Goal: Complete application form: Complete application form

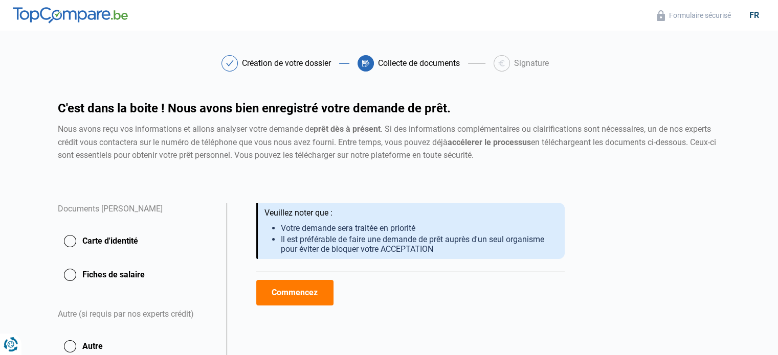
scroll to position [85, 0]
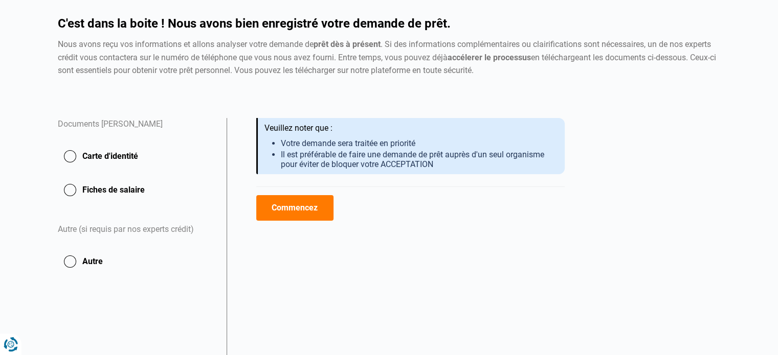
click at [66, 160] on button "Carte d'identité" at bounding box center [136, 157] width 157 height 26
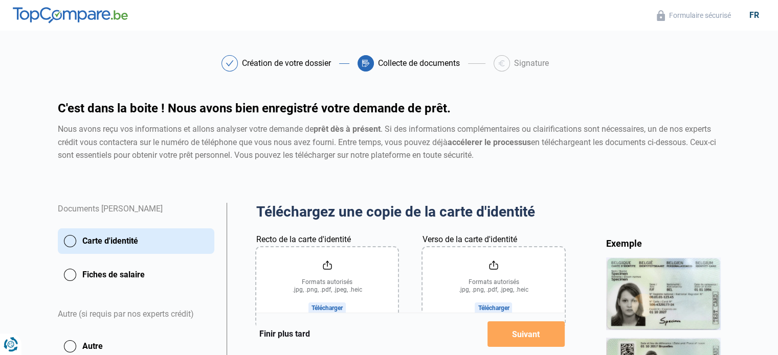
scroll to position [85, 0]
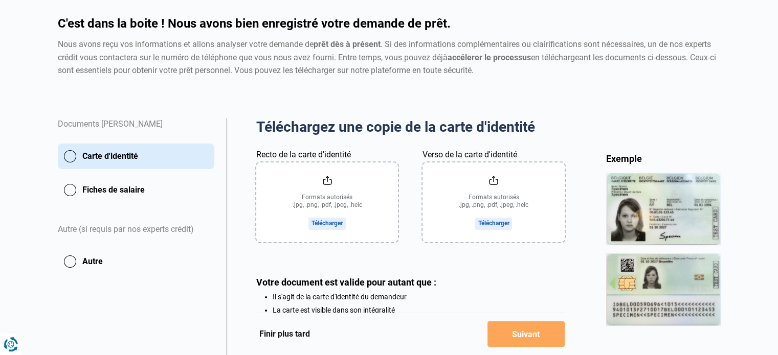
click at [330, 221] on input "Recto de la carte d'identité" at bounding box center [327, 203] width 142 height 80
click at [327, 225] on input "Recto de la carte d'identité" at bounding box center [327, 203] width 142 height 80
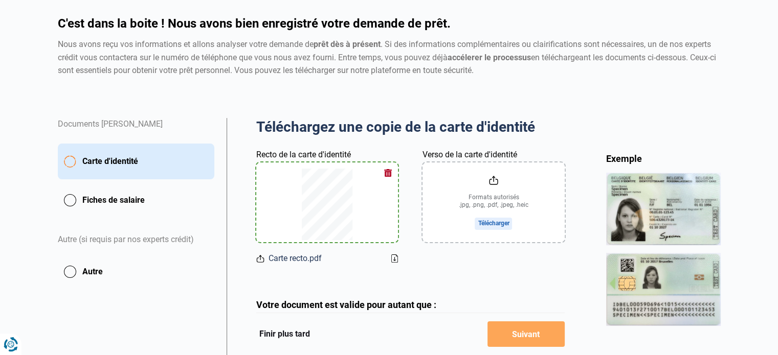
click at [498, 222] on input "Verso de la carte d'identité" at bounding box center [493, 203] width 142 height 80
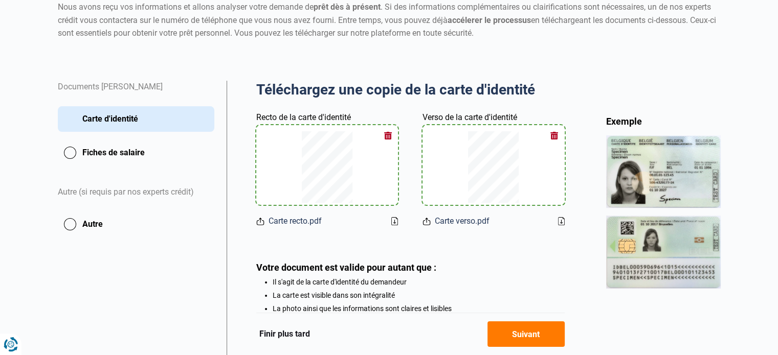
scroll to position [121, 0]
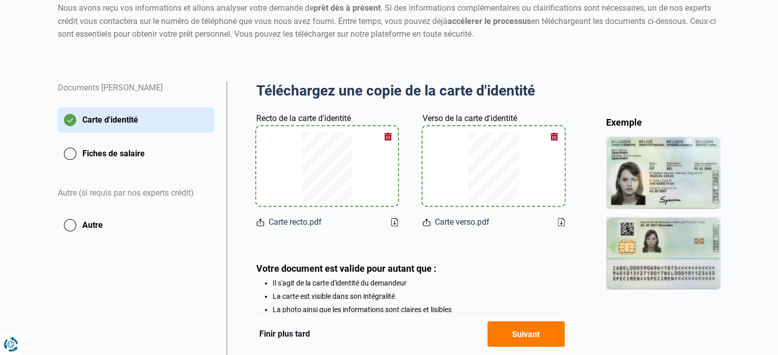
click at [74, 155] on button "Fiches de salaire" at bounding box center [136, 154] width 157 height 26
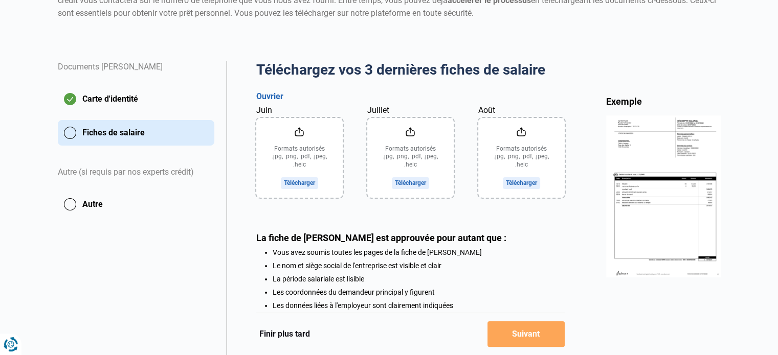
scroll to position [139, 0]
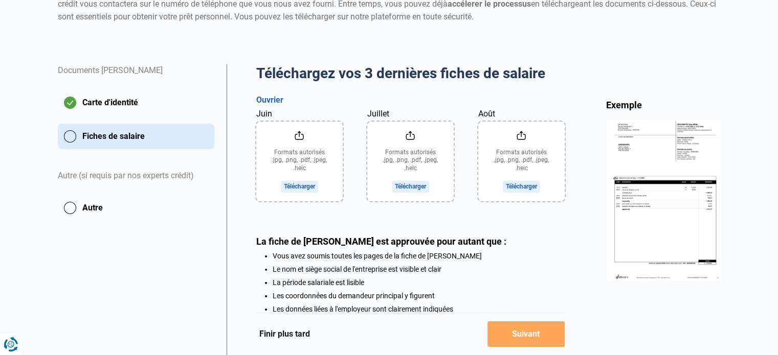
click at [303, 185] on input "Juin" at bounding box center [299, 162] width 86 height 80
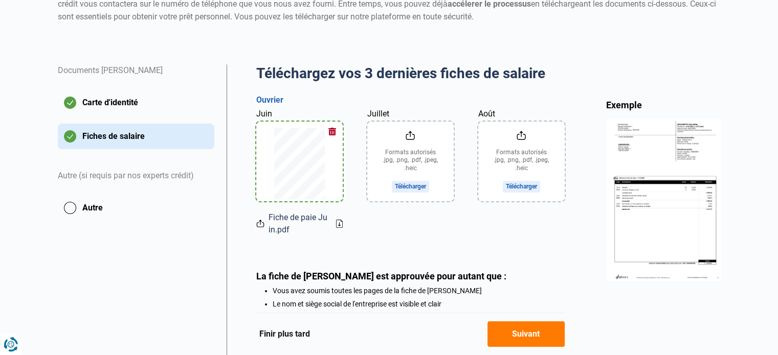
click at [414, 187] on input "Juillet" at bounding box center [410, 162] width 86 height 80
click at [516, 185] on input "Août" at bounding box center [521, 162] width 86 height 80
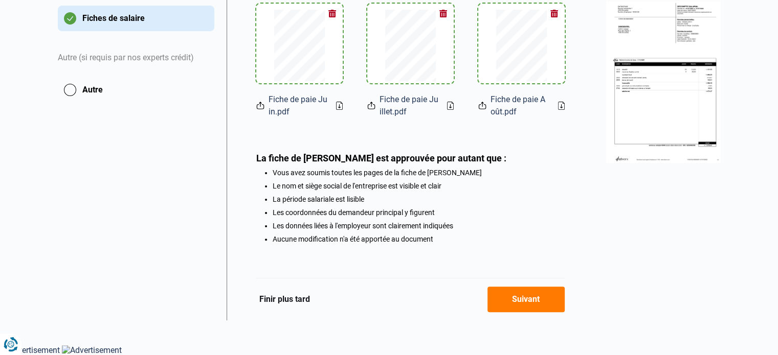
scroll to position [88, 0]
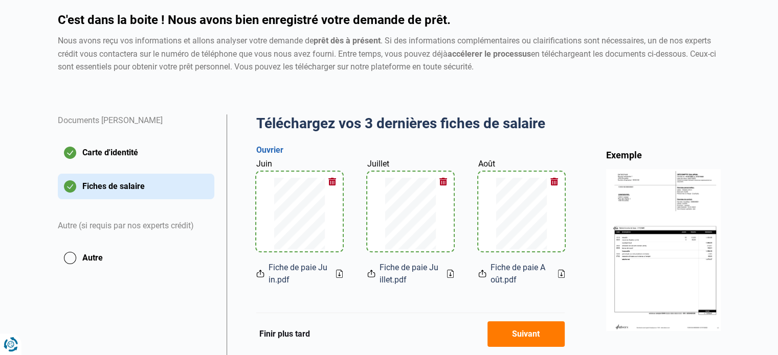
click at [74, 262] on button "Autre" at bounding box center [136, 258] width 157 height 26
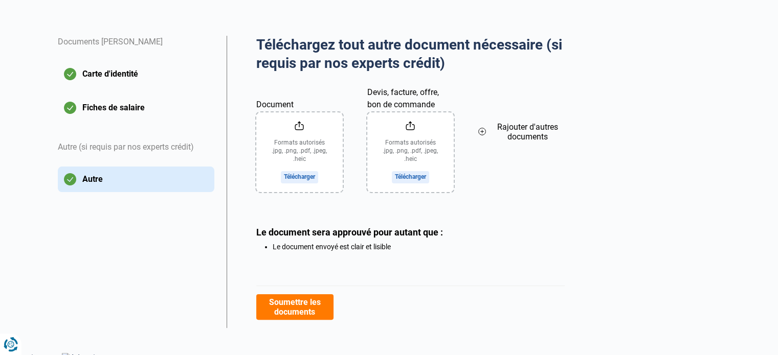
scroll to position [170, 0]
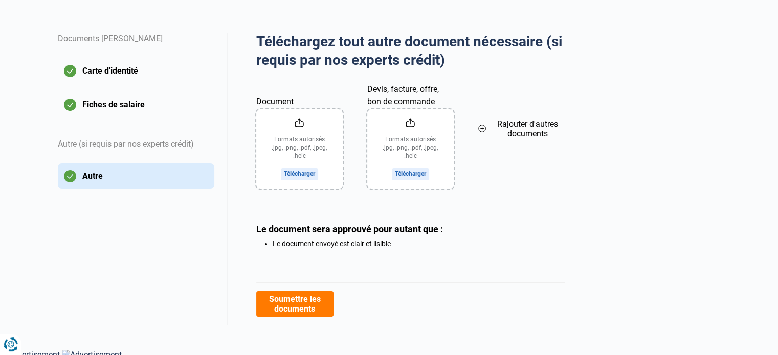
click at [485, 128] on icon at bounding box center [481, 128] width 7 height 7
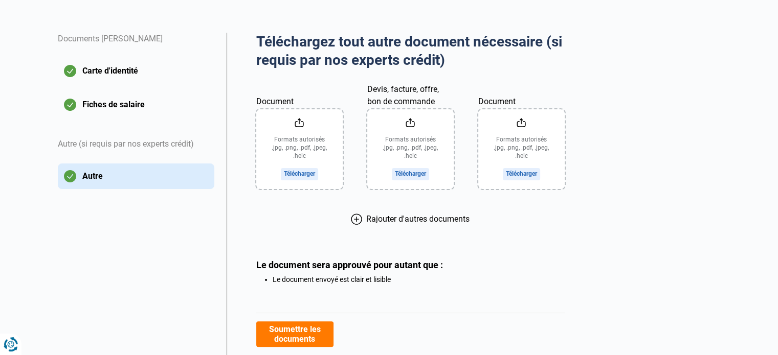
click at [355, 223] on icon at bounding box center [356, 219] width 11 height 11
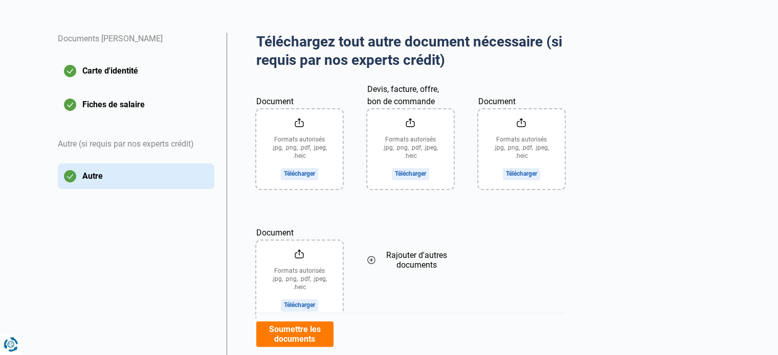
click at [301, 177] on input "Document" at bounding box center [299, 149] width 86 height 80
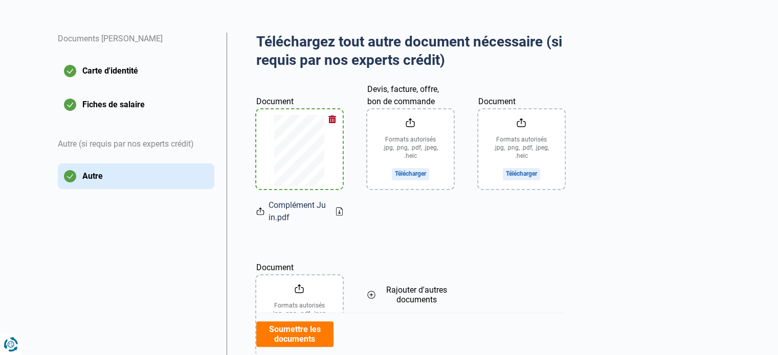
click at [519, 174] on input "Document" at bounding box center [521, 149] width 86 height 80
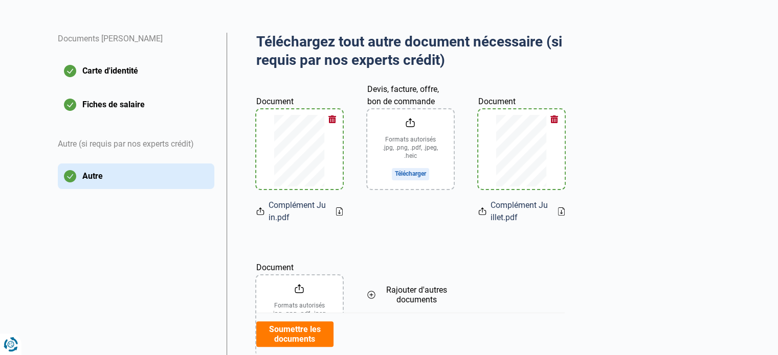
scroll to position [256, 0]
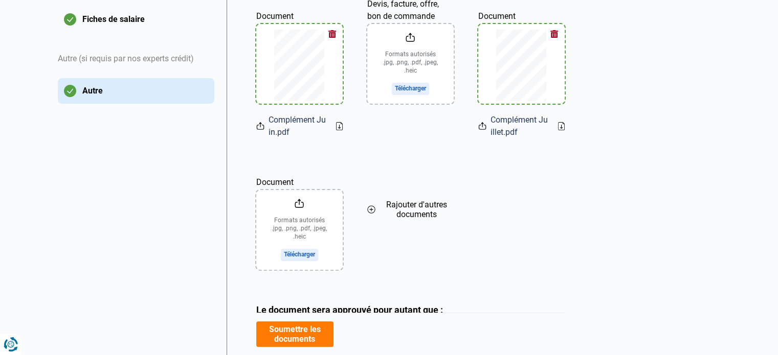
click at [307, 249] on input "Document" at bounding box center [299, 230] width 86 height 80
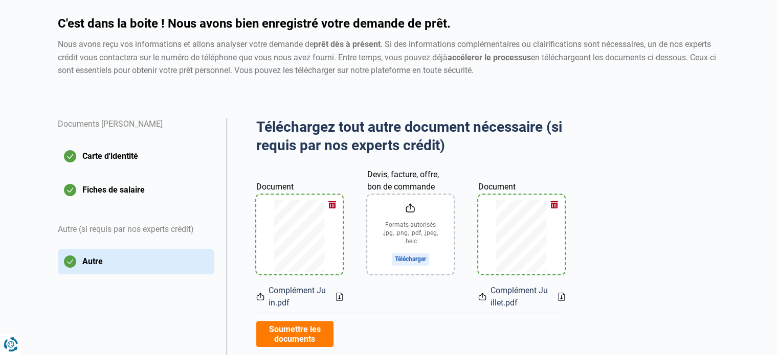
scroll to position [170, 0]
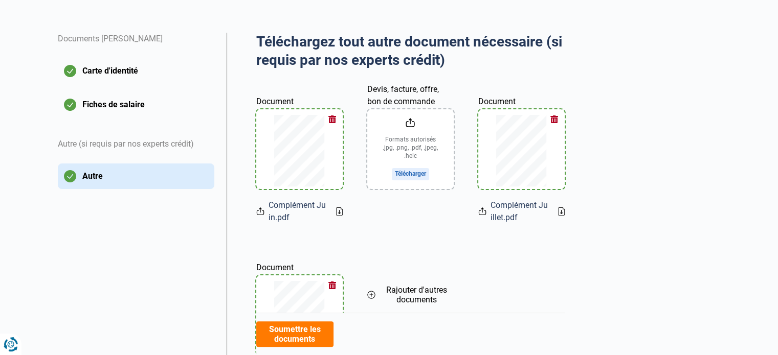
click at [132, 106] on button "Fiches de salaire" at bounding box center [136, 105] width 157 height 26
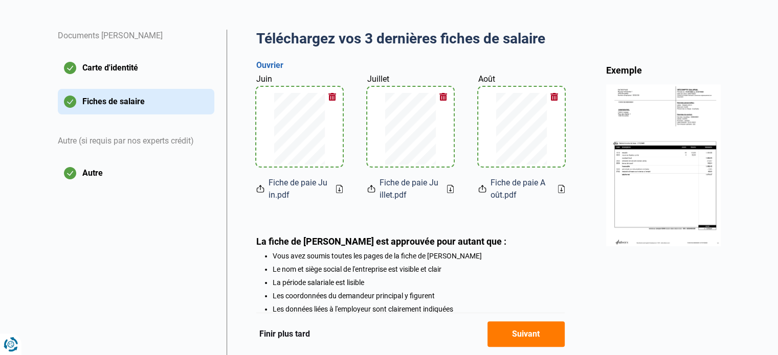
scroll to position [88, 0]
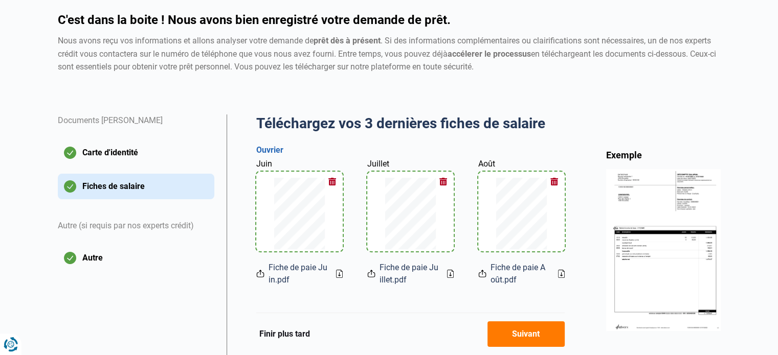
click at [136, 154] on button "Carte d'identité" at bounding box center [136, 153] width 157 height 26
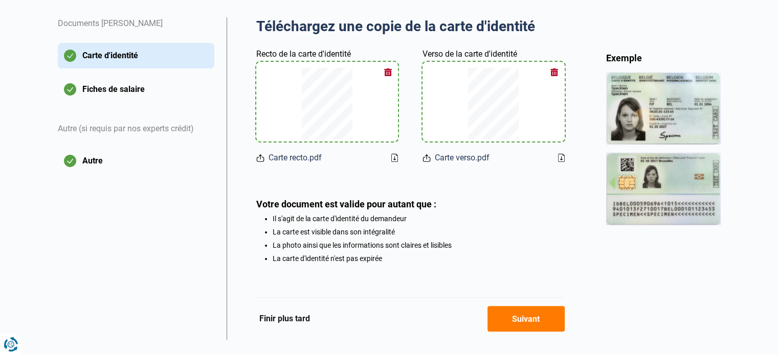
scroll to position [207, 0]
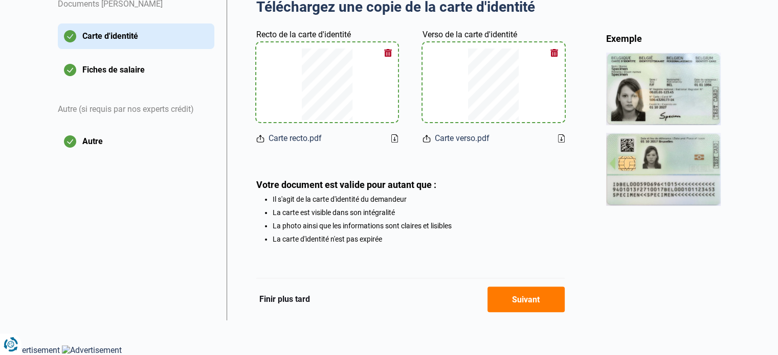
click at [99, 140] on button "Autre" at bounding box center [136, 142] width 157 height 26
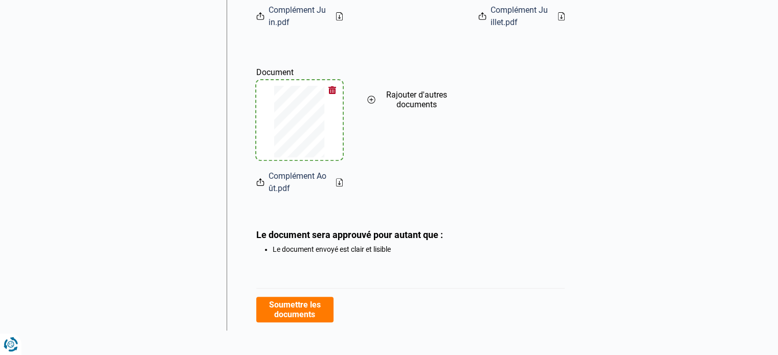
scroll to position [375, 0]
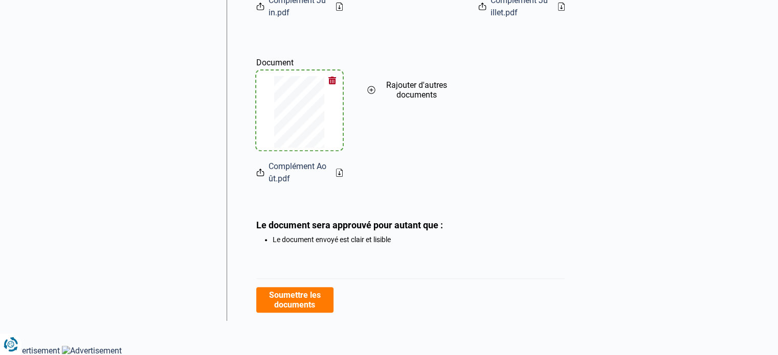
click at [304, 301] on button "Soumettre les documents" at bounding box center [294, 300] width 77 height 26
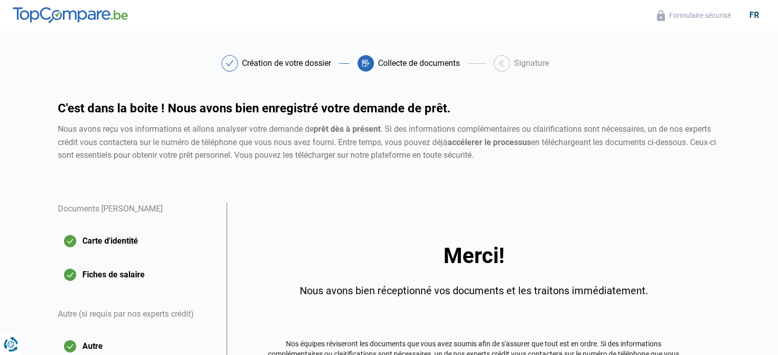
click at [132, 237] on button "Carte d'identité" at bounding box center [136, 242] width 157 height 26
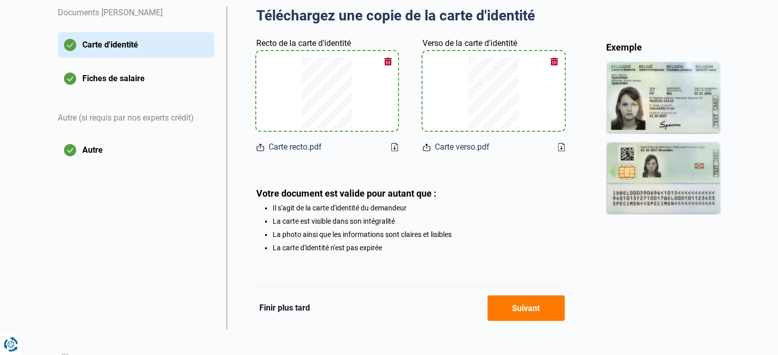
scroll to position [207, 0]
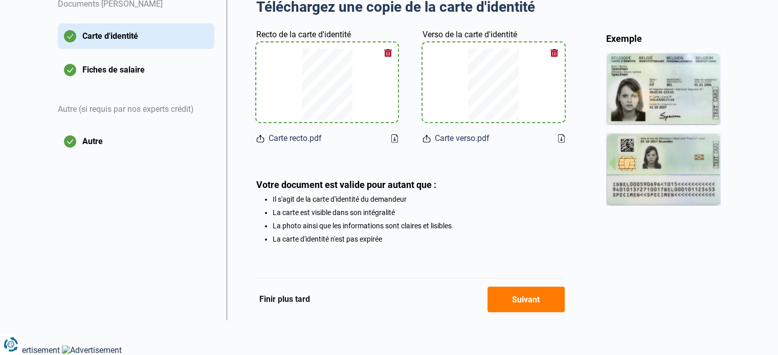
click at [525, 298] on button "Suivant" at bounding box center [525, 300] width 77 height 26
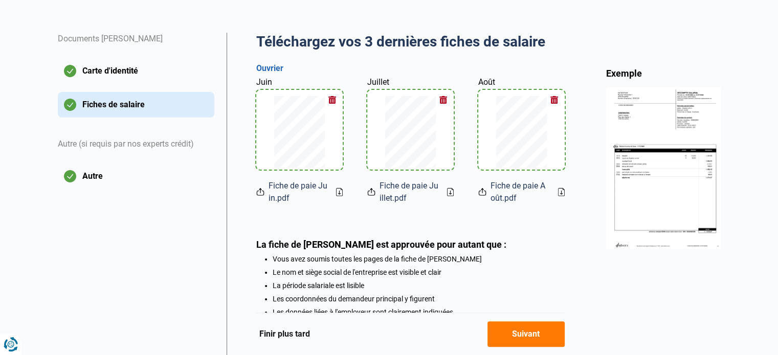
click at [516, 328] on button "Suivant" at bounding box center [525, 335] width 77 height 26
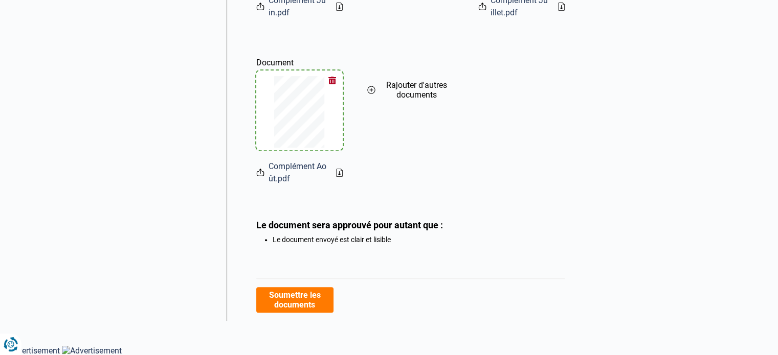
click at [286, 300] on button "Soumettre les documents" at bounding box center [294, 300] width 77 height 26
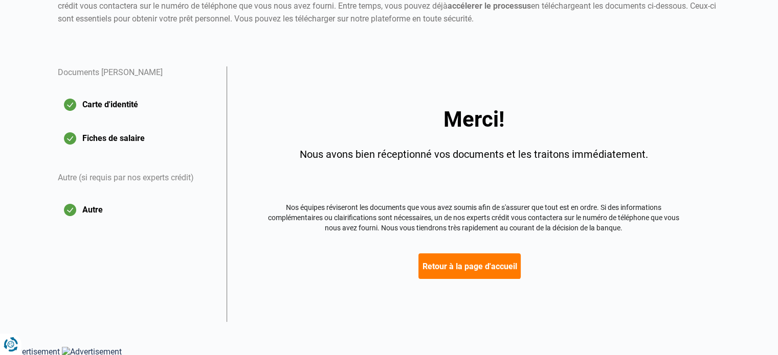
scroll to position [137, 0]
click at [462, 264] on button "Retour à la page d'accueil" at bounding box center [469, 266] width 102 height 26
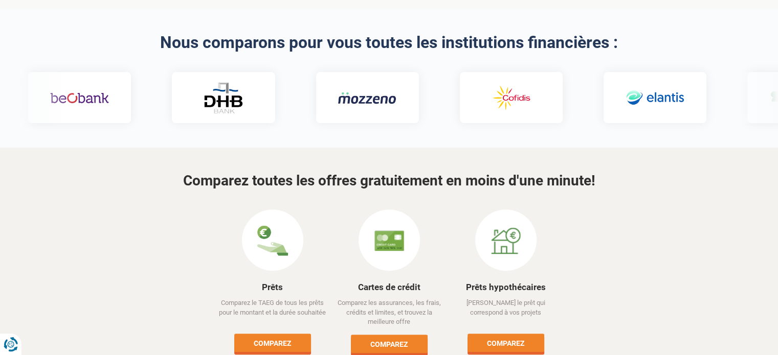
scroll to position [426, 0]
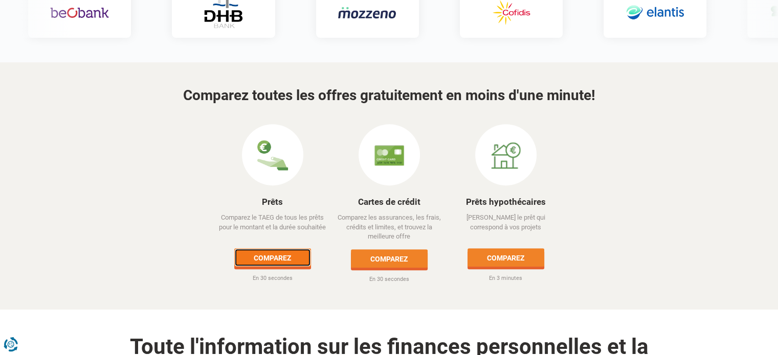
click at [279, 249] on link "Comparez" at bounding box center [272, 258] width 77 height 18
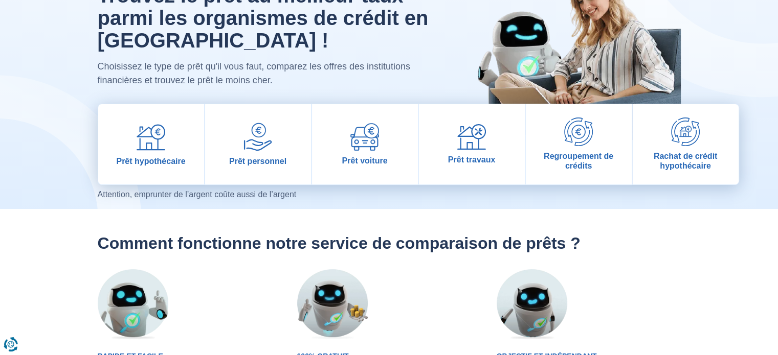
scroll to position [85, 0]
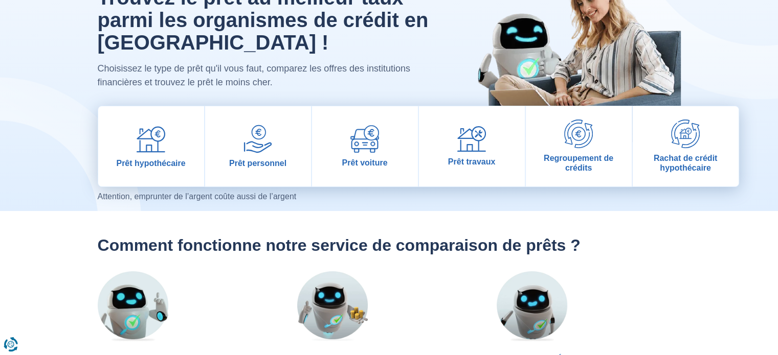
drag, startPoint x: 424, startPoint y: 286, endPoint x: 419, endPoint y: 279, distance: 9.1
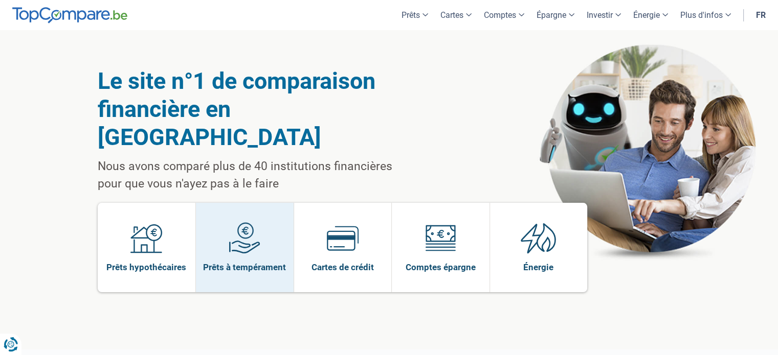
click at [265, 262] on span "Prêts à tempérament" at bounding box center [244, 267] width 83 height 11
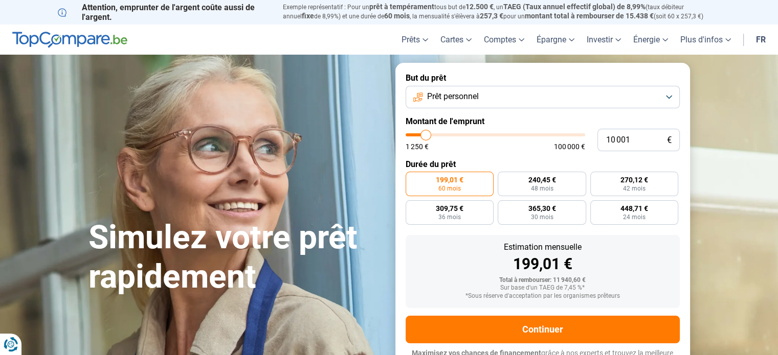
click at [554, 101] on button "Prêt personnel" at bounding box center [543, 97] width 274 height 23
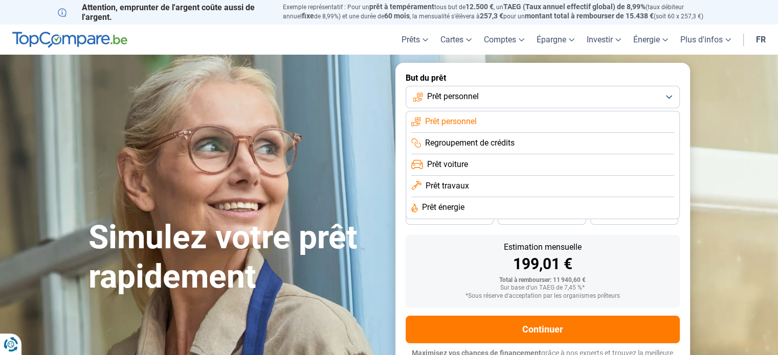
click at [492, 144] on span "Regroupement de crédits" at bounding box center [470, 143] width 90 height 11
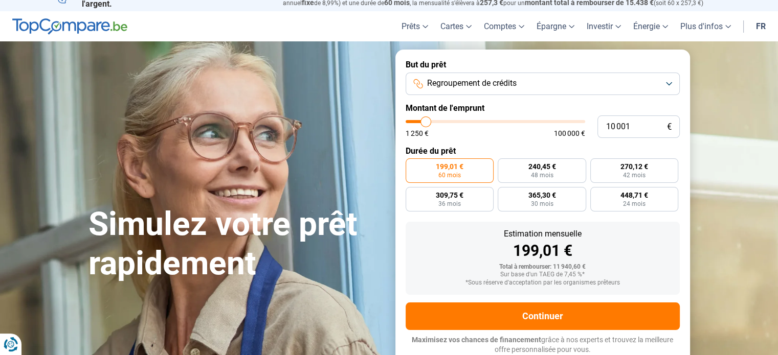
scroll to position [13, 0]
type input "55 250"
type input "55250"
click at [503, 121] on input "range" at bounding box center [496, 121] width 180 height 3
radio input "false"
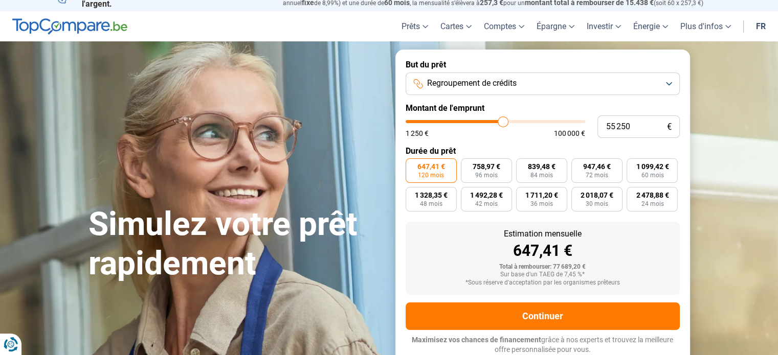
type input "41 250"
type input "41250"
click at [479, 121] on input "range" at bounding box center [496, 121] width 180 height 3
type input "41 750"
type input "41750"
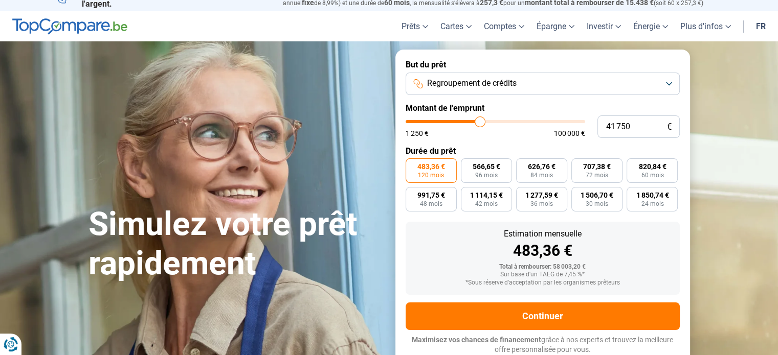
type input "42 000"
type input "42000"
type input "42 250"
type input "42250"
type input "42 500"
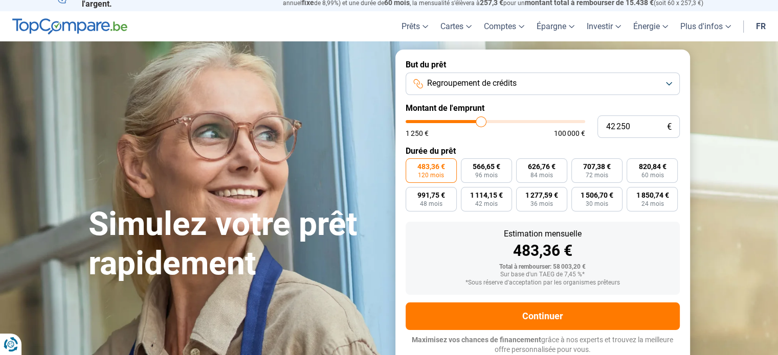
type input "42500"
type input "43 500"
type input "43500"
type input "44 750"
type input "44750"
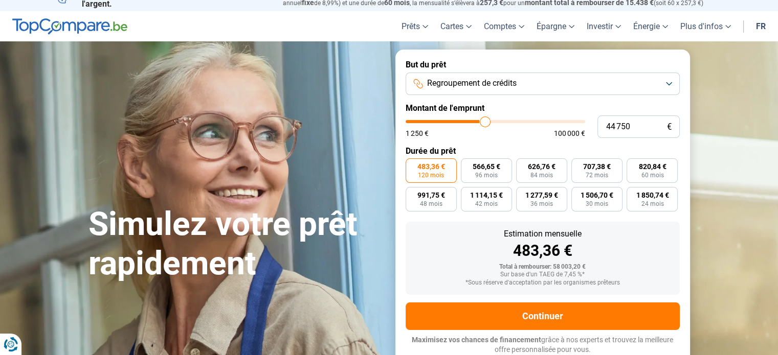
type input "46 500"
type input "46500"
type input "47 000"
type input "47000"
type input "47 250"
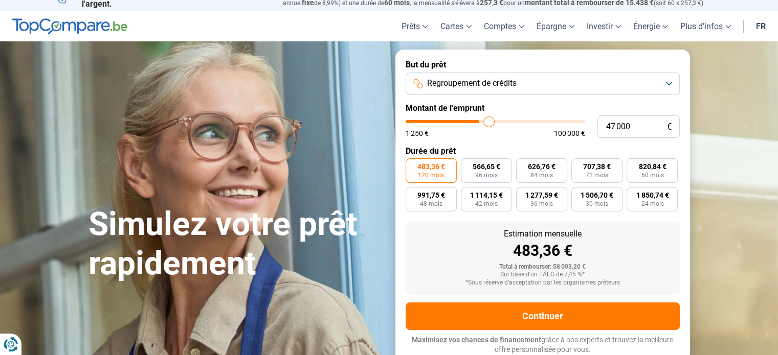
type input "47250"
type input "47 500"
type input "47500"
type input "47 750"
type input "47750"
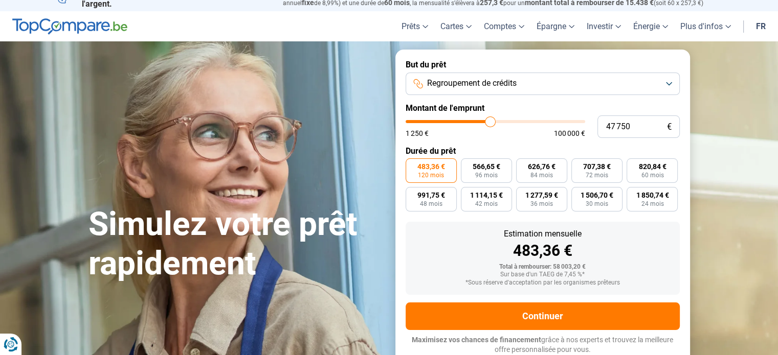
type input "47 500"
type input "47500"
type input "47 250"
type input "47250"
type input "45 250"
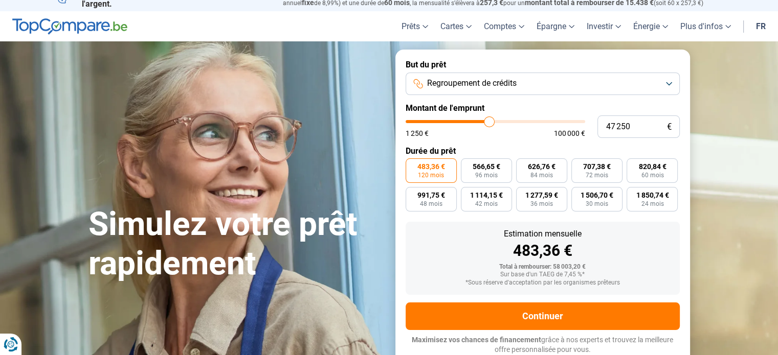
type input "45250"
type input "43 750"
type input "43750"
type input "41 750"
type input "41750"
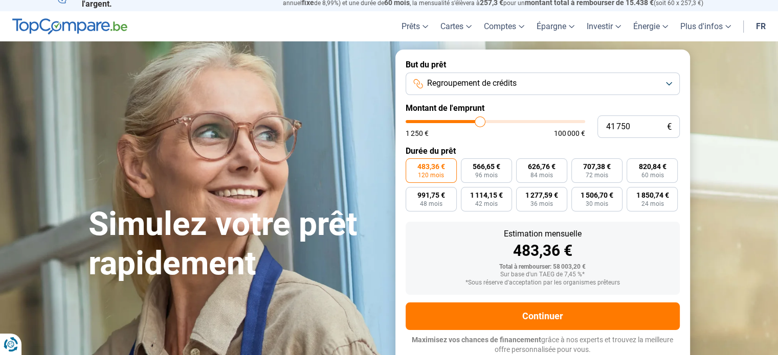
type input "39 250"
type input "39250"
type input "37 250"
type input "37250"
type input "35 750"
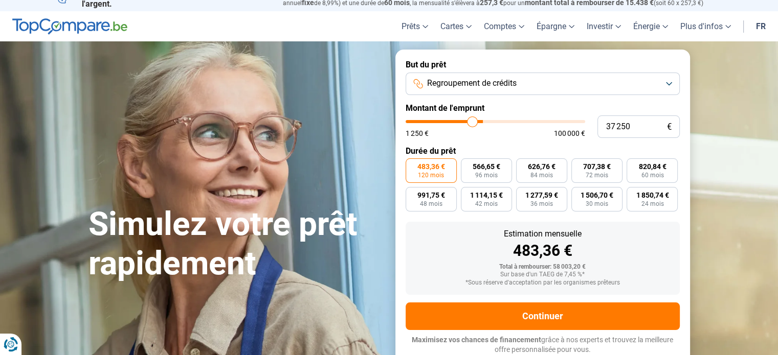
type input "35750"
type input "35 000"
type input "35000"
type input "33 750"
type input "33750"
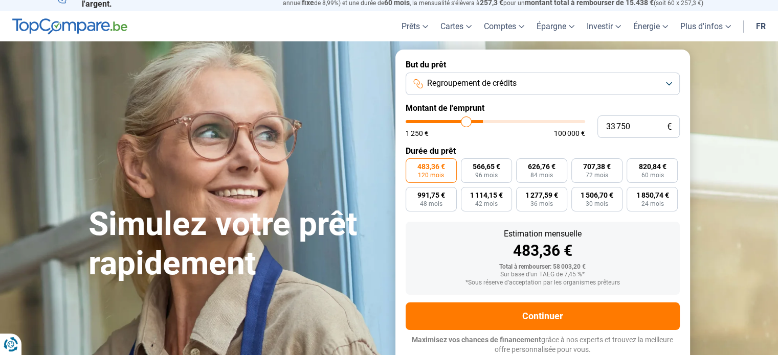
type input "31 750"
type input "31750"
type input "30 500"
type input "30500"
type input "29 750"
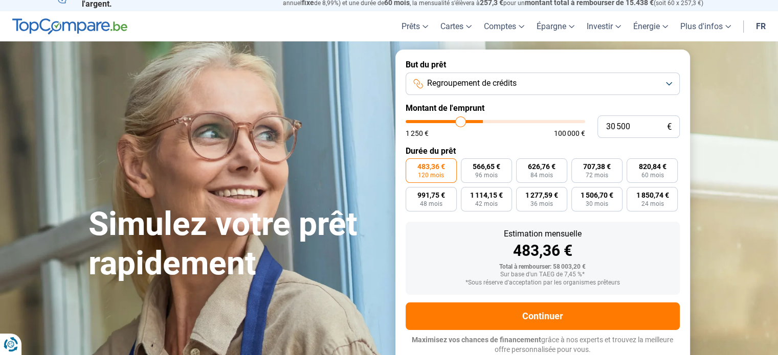
type input "29750"
type input "28 500"
type input "28500"
type input "27 500"
type input "27500"
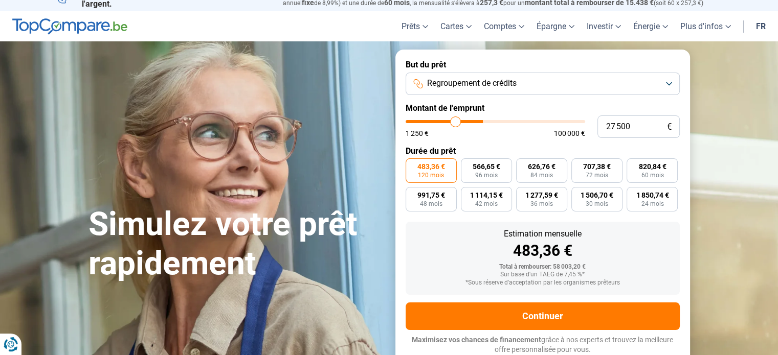
type input "26 750"
type input "26750"
type input "26 250"
type input "26250"
type input "25 750"
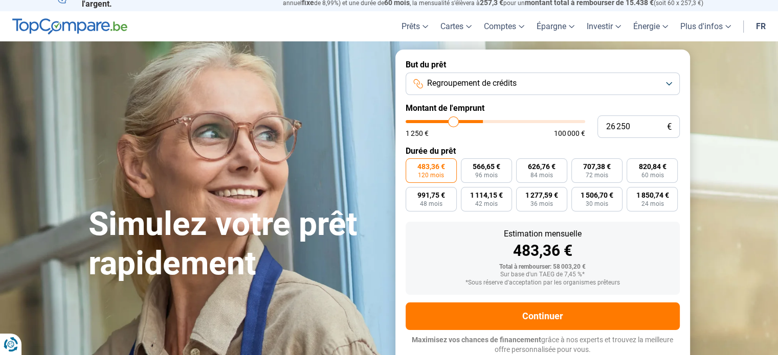
type input "25750"
type input "25 250"
type input "25250"
type input "25 000"
type input "25000"
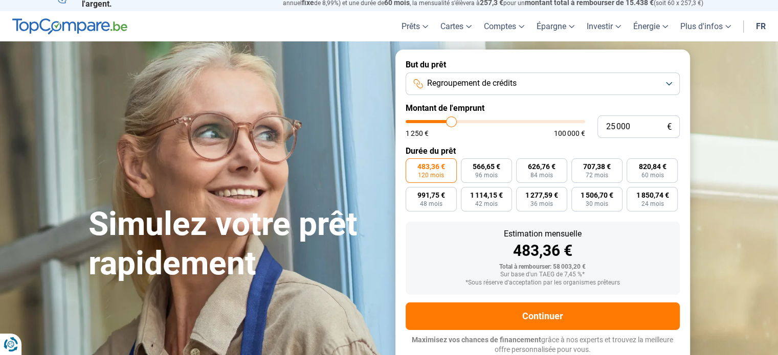
type input "24 750"
type input "24750"
type input "24 250"
type input "24250"
type input "23 500"
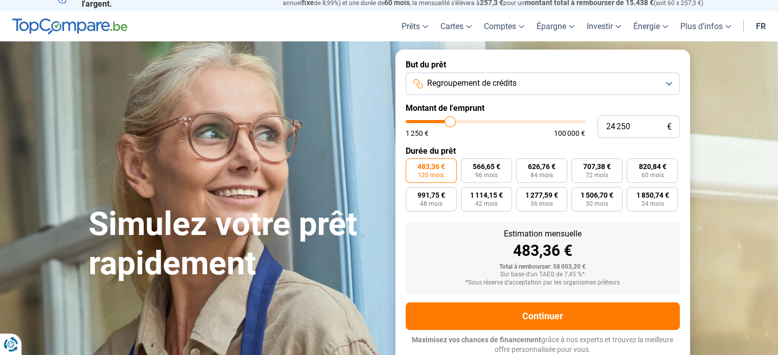
type input "23500"
type input "23 000"
type input "23000"
type input "22 750"
type input "22750"
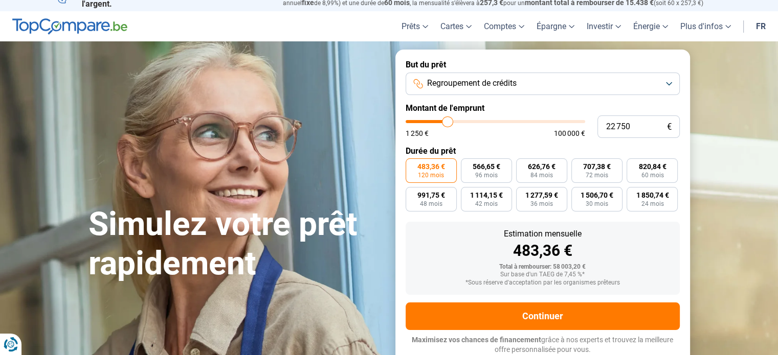
type input "22 000"
type input "22000"
type input "21 750"
type input "21750"
type input "21 000"
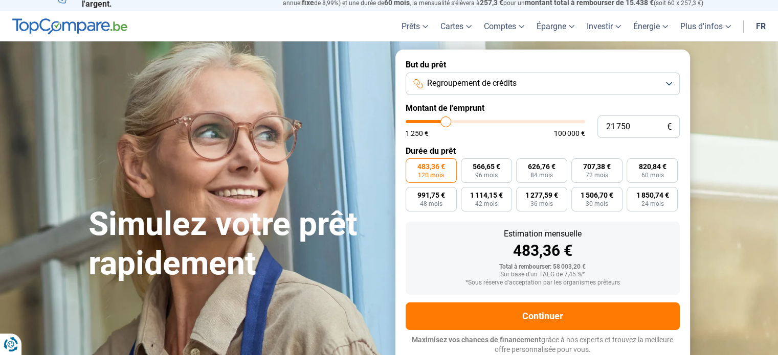
type input "21000"
type input "20 750"
type input "20750"
type input "20 500"
type input "20500"
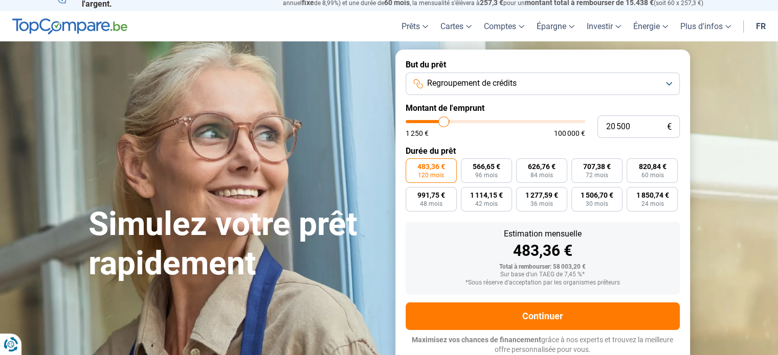
type input "20 250"
type input "20250"
type input "19 500"
type input "19500"
type input "18 750"
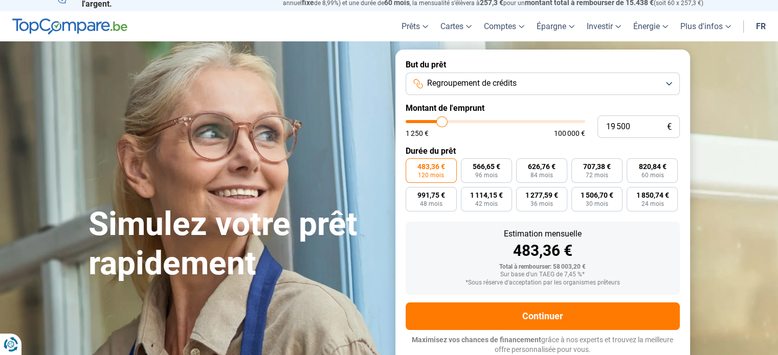
type input "18750"
type input "18 500"
type input "18500"
type input "18 000"
type input "18000"
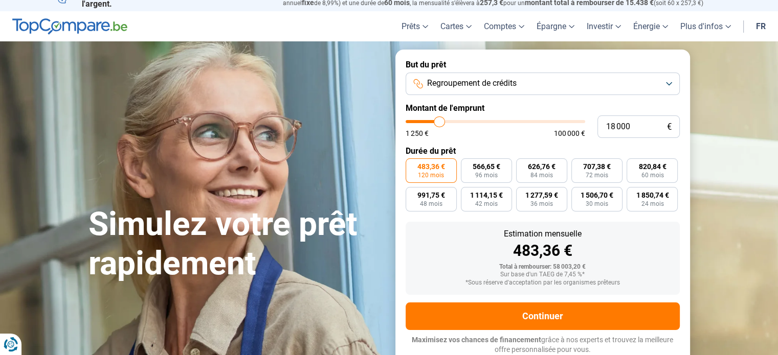
type input "17 750"
type input "17750"
type input "17 500"
type input "17500"
type input "17 250"
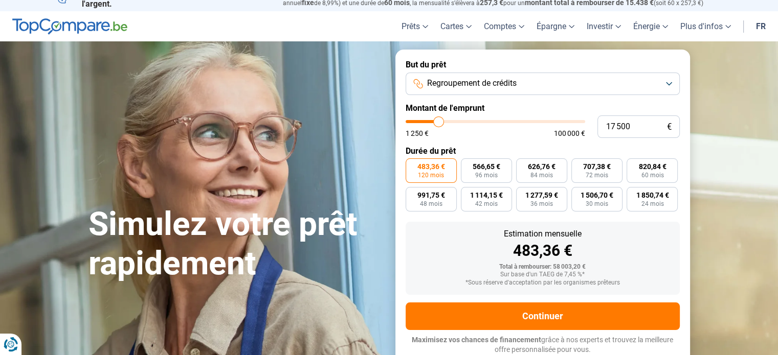
type input "17250"
type input "16 750"
type input "16750"
type input "16 500"
type input "16500"
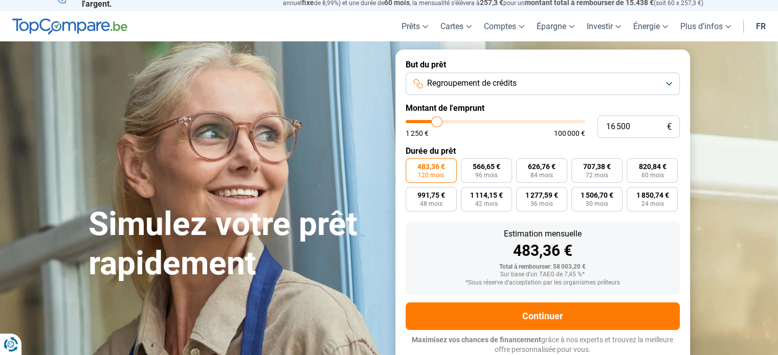
type input "16 750"
type input "16750"
type input "17 000"
type input "17000"
type input "17 250"
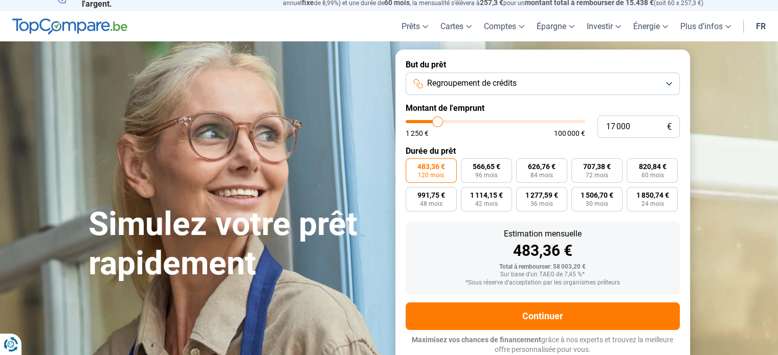
type input "17250"
type input "17 500"
type input "17500"
type input "17 750"
type input "17750"
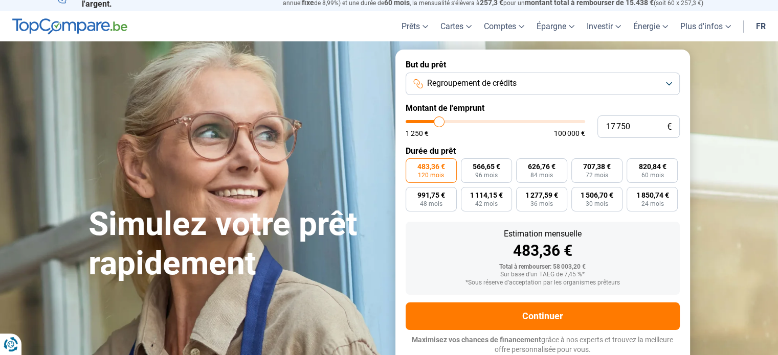
type input "18 000"
type input "18000"
type input "18 250"
type input "18250"
type input "18 500"
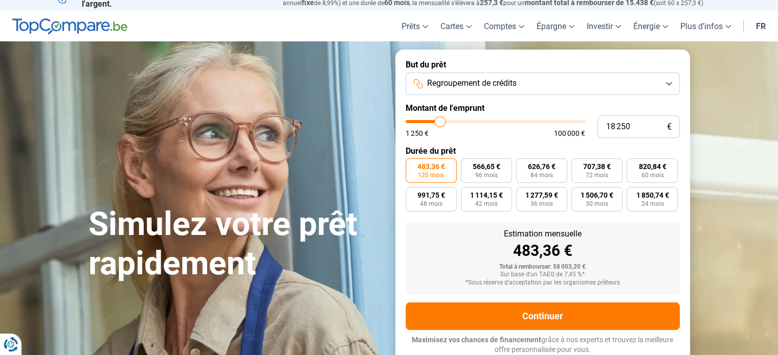
type input "18500"
type input "18 750"
type input "18750"
type input "19 000"
type input "19000"
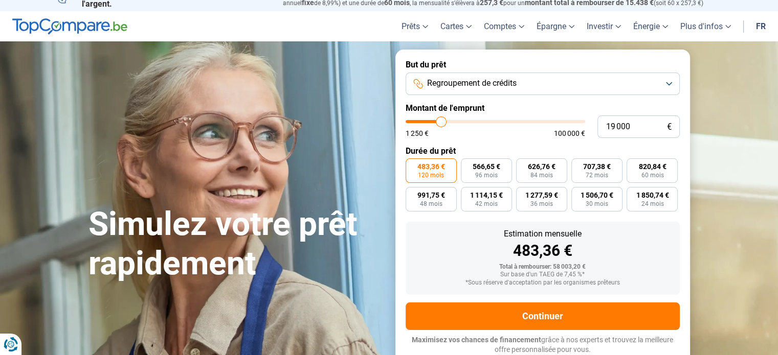
type input "19 250"
type input "19250"
type input "19 500"
type input "19500"
type input "19 750"
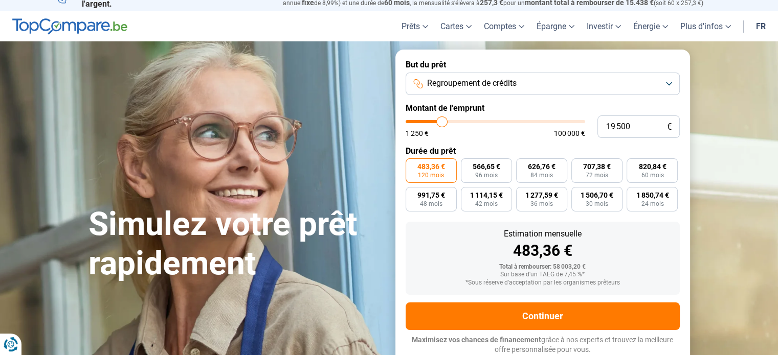
type input "19750"
type input "20 000"
type input "20000"
type input "20 250"
type input "20250"
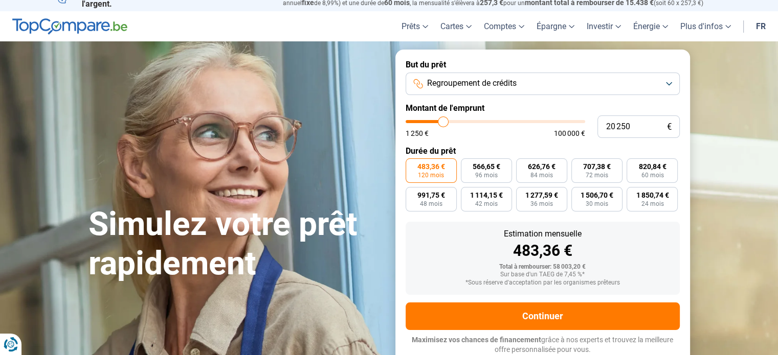
type input "20 000"
type input "20000"
type input "20 250"
type input "20250"
type input "20 000"
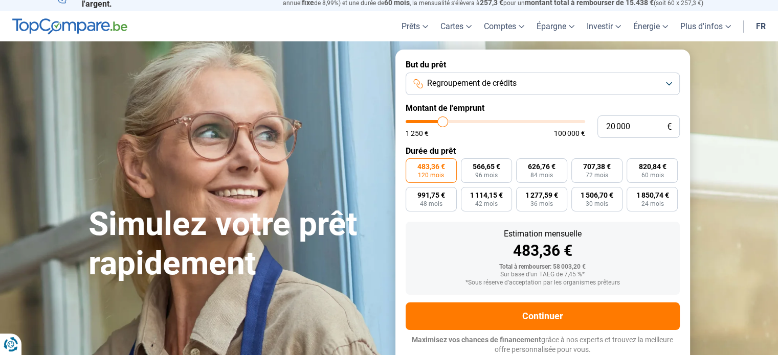
drag, startPoint x: 480, startPoint y: 121, endPoint x: 443, endPoint y: 125, distance: 37.1
type input "20000"
click at [443, 123] on input "range" at bounding box center [496, 121] width 180 height 3
radio input "true"
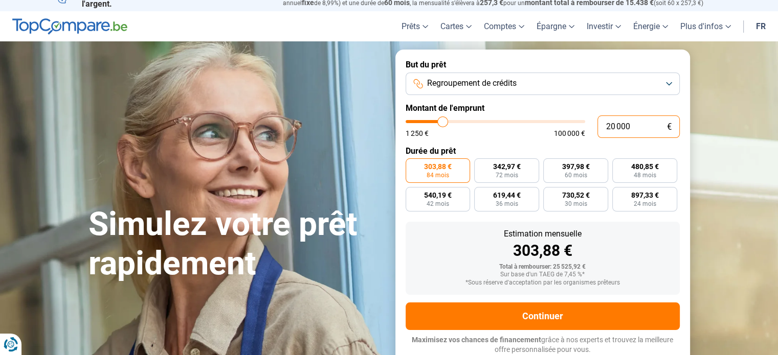
click at [632, 127] on input "20 000" at bounding box center [638, 127] width 82 height 23
click at [533, 140] on form "But du prêt Regroupement de crédits Montant de l'emprunt 20 000 € 1 250 € 100 0…" at bounding box center [542, 208] width 295 height 316
type input "21 000"
type input "21000"
type input "22 750"
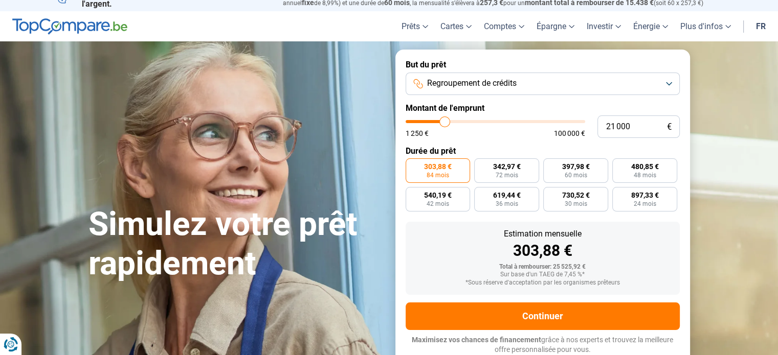
type input "22750"
type input "25 250"
type input "25250"
type input "31 000"
type input "31000"
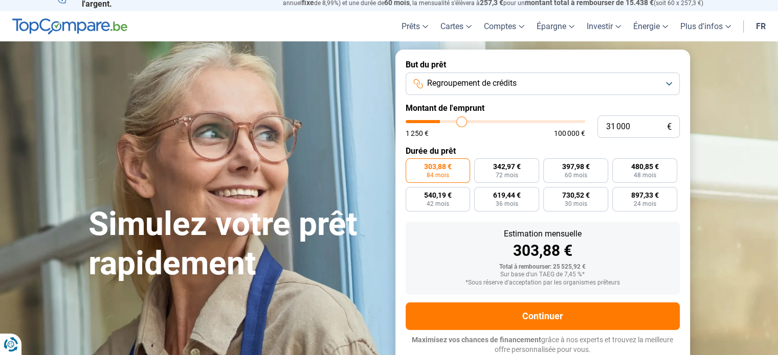
type input "35 500"
type input "35500"
type input "38 750"
type input "38750"
type input "42 250"
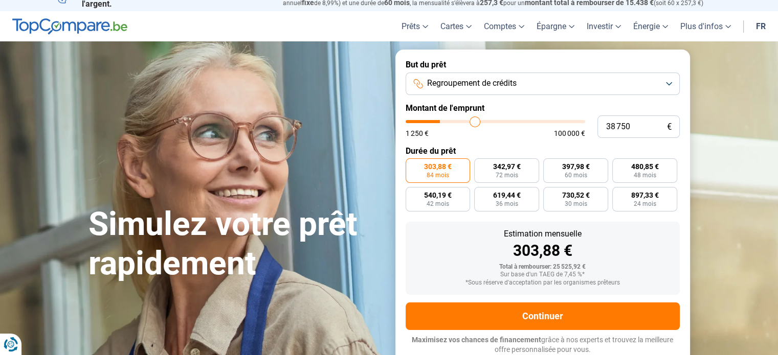
type input "42250"
type input "46 750"
type input "46750"
type input "50 500"
type input "50500"
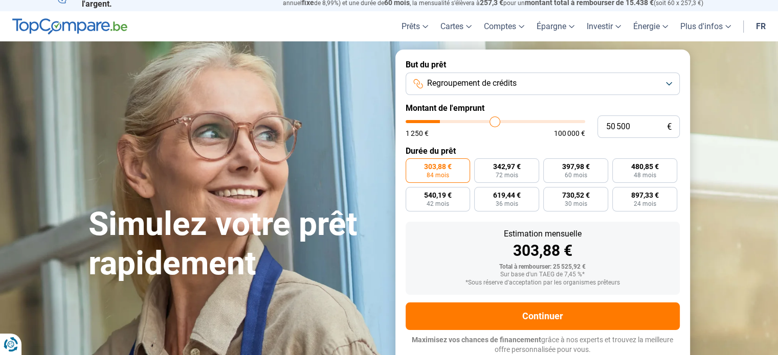
type input "52 250"
type input "52250"
type input "53 500"
type input "53500"
type input "55 000"
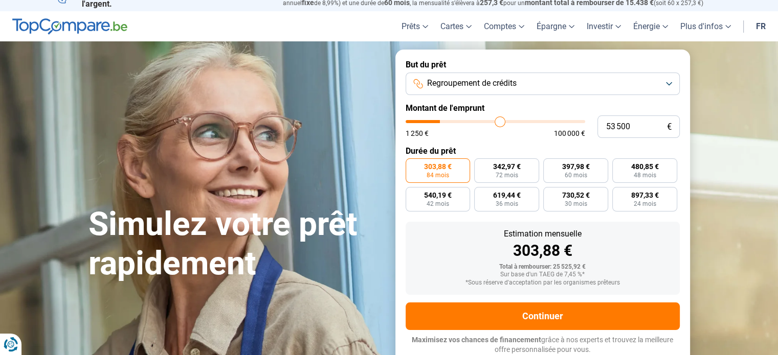
type input "55000"
type input "56 500"
type input "56500"
type input "56 750"
type input "56750"
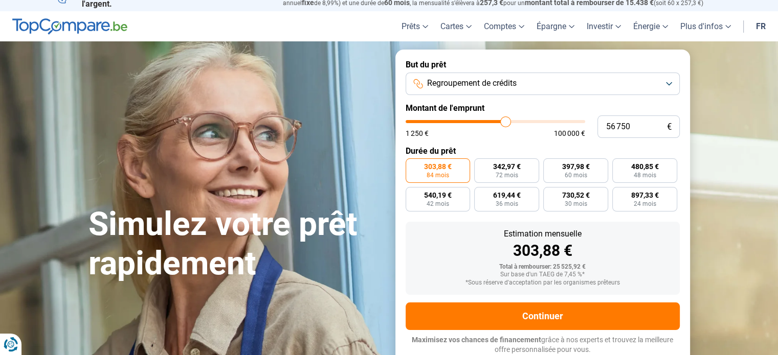
type input "57 250"
type input "57250"
type input "59 000"
type input "59000"
type input "59 500"
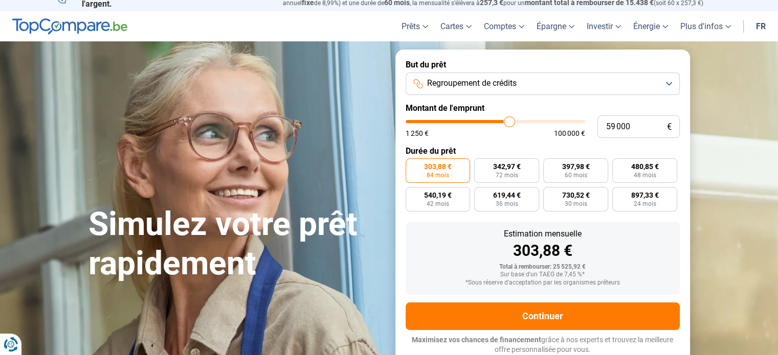
type input "59500"
type input "59 750"
type input "59750"
type input "60 000"
type input "60000"
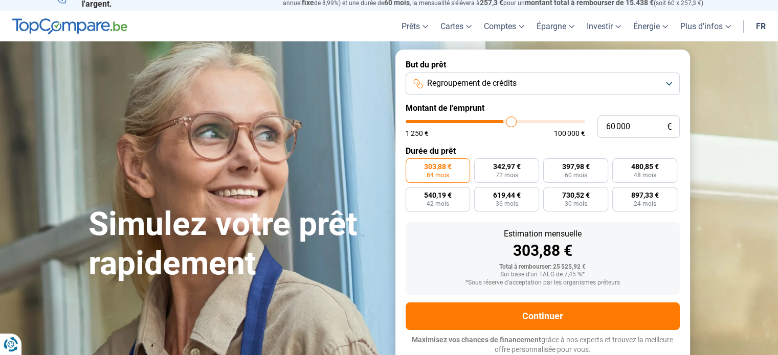
type input "60 500"
type input "60500"
type input "60 750"
type input "60750"
type input "61 000"
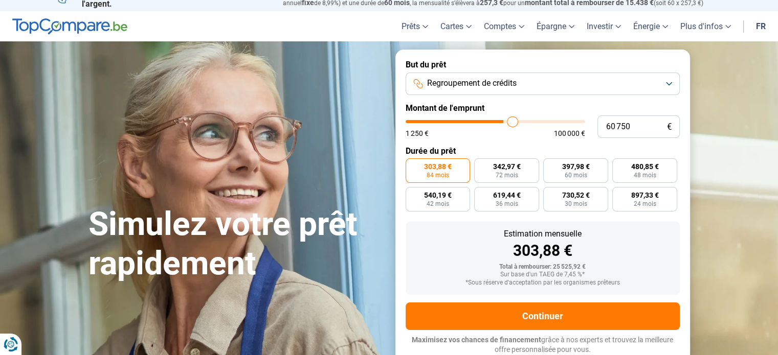
type input "61000"
type input "61 250"
type input "61250"
type input "61 500"
type input "61500"
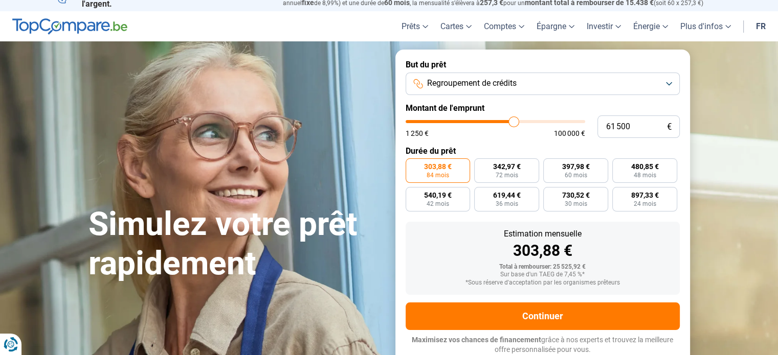
type input "61 750"
type input "61750"
type input "62 250"
type input "62250"
type input "62 500"
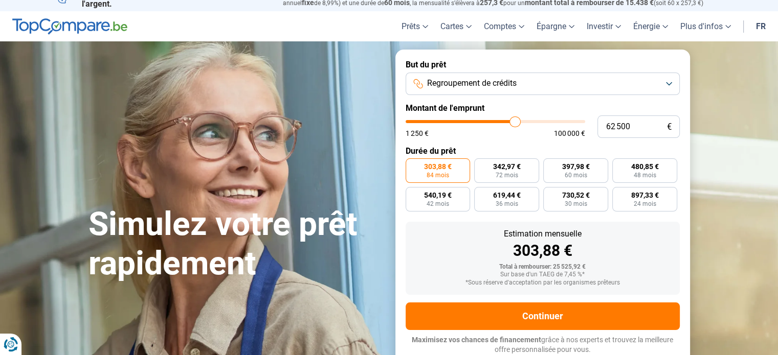
type input "62500"
type input "62 750"
drag, startPoint x: 443, startPoint y: 122, endPoint x: 516, endPoint y: 126, distance: 72.2
type input "62750"
click at [516, 123] on input "range" at bounding box center [496, 121] width 180 height 3
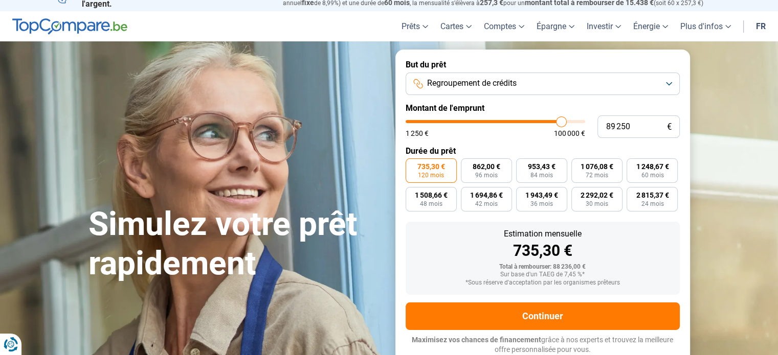
drag, startPoint x: 516, startPoint y: 124, endPoint x: 561, endPoint y: 125, distance: 45.0
click at [561, 123] on input "range" at bounding box center [496, 121] width 180 height 3
drag, startPoint x: 557, startPoint y: 125, endPoint x: 591, endPoint y: 122, distance: 34.4
click at [585, 122] on input "range" at bounding box center [496, 121] width 180 height 3
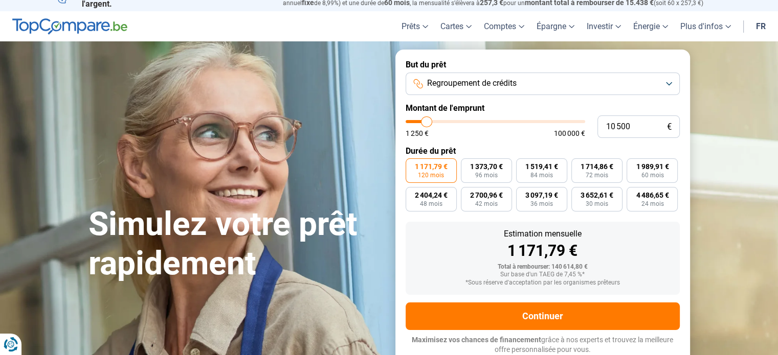
drag, startPoint x: 578, startPoint y: 122, endPoint x: 427, endPoint y: 128, distance: 152.0
click at [427, 123] on input "range" at bounding box center [496, 121] width 180 height 3
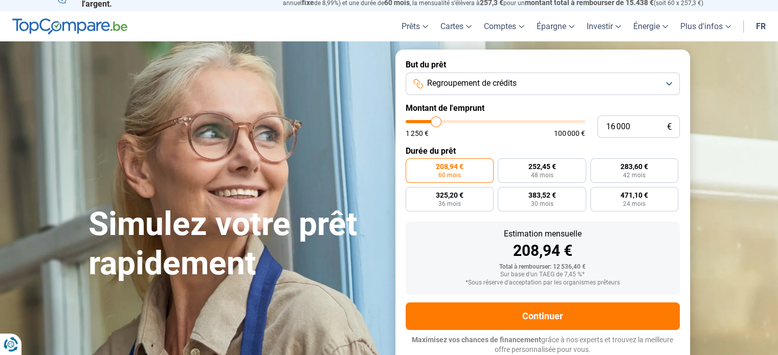
drag, startPoint x: 427, startPoint y: 122, endPoint x: 436, endPoint y: 124, distance: 9.9
click at [436, 123] on input "range" at bounding box center [496, 121] width 180 height 3
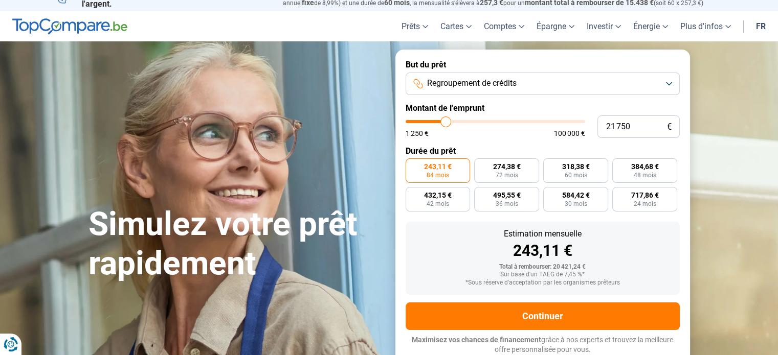
drag, startPoint x: 435, startPoint y: 124, endPoint x: 446, endPoint y: 124, distance: 10.7
click at [446, 123] on input "range" at bounding box center [496, 121] width 180 height 3
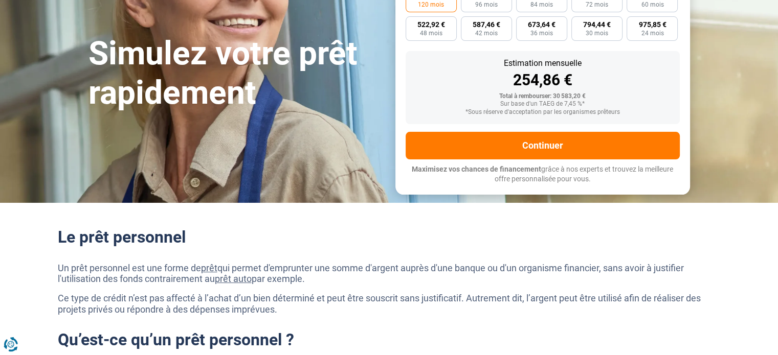
scroll to position [0, 0]
